Goal: Find specific page/section: Find specific page/section

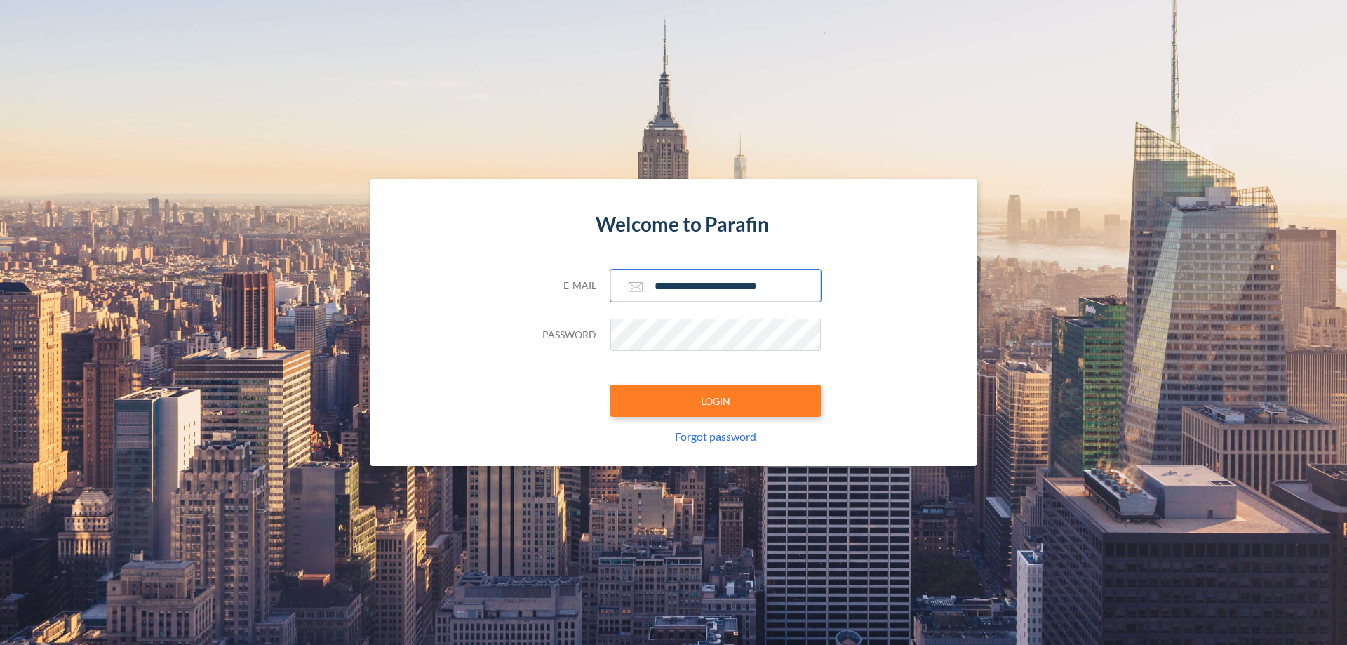
type input "**********"
click at [716, 401] on button "LOGIN" at bounding box center [716, 401] width 211 height 32
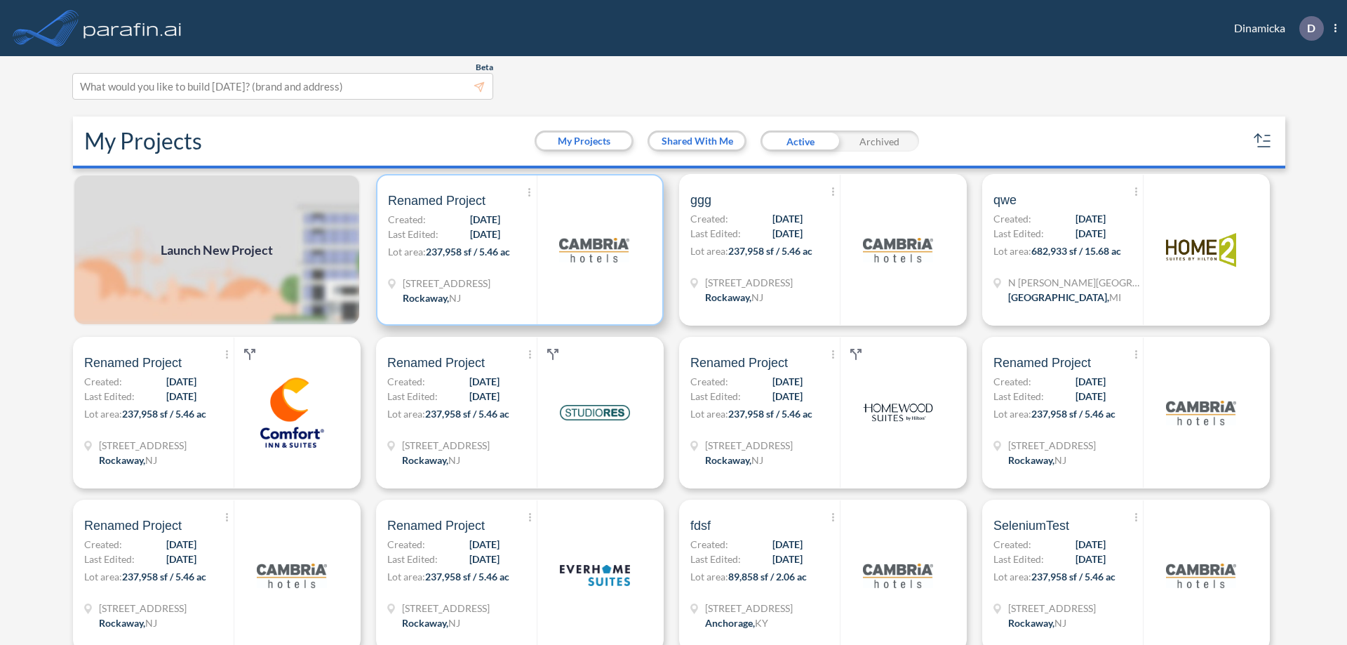
scroll to position [4, 0]
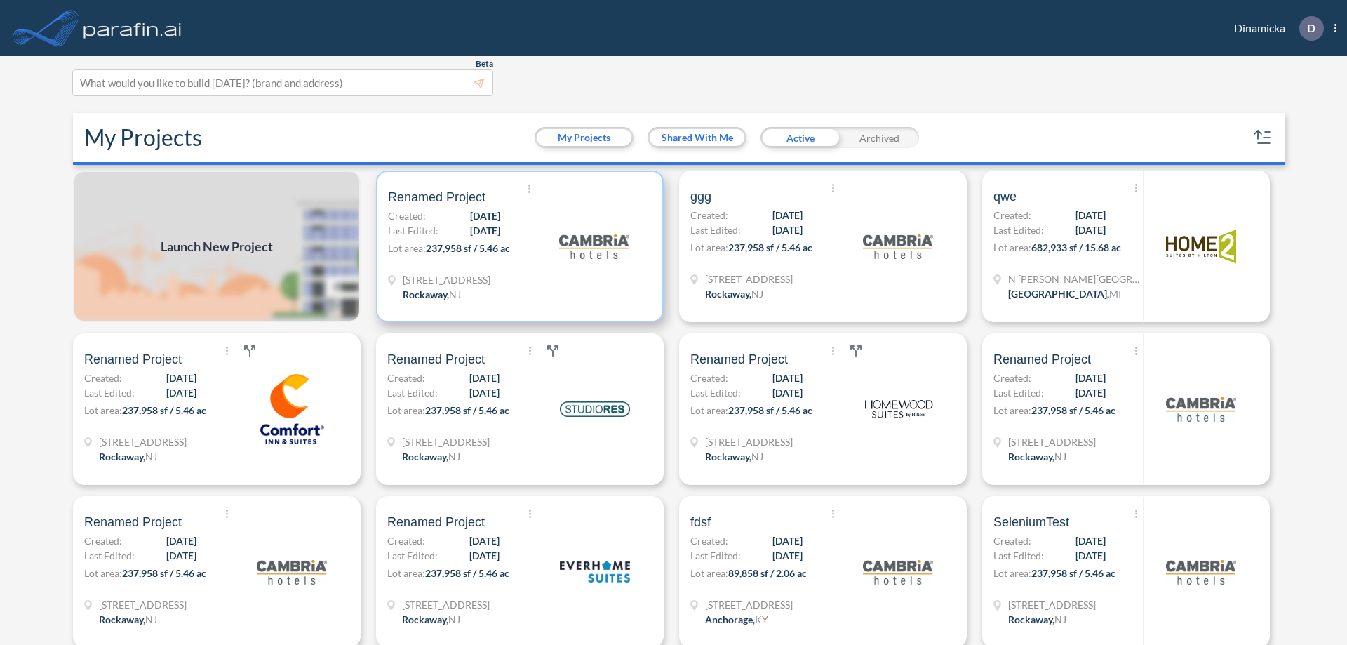
click at [517, 246] on p "Lot area: 237,958 sf / 5.46 ac" at bounding box center [462, 251] width 149 height 20
